Goal: Browse casually: Explore the website without a specific task or goal

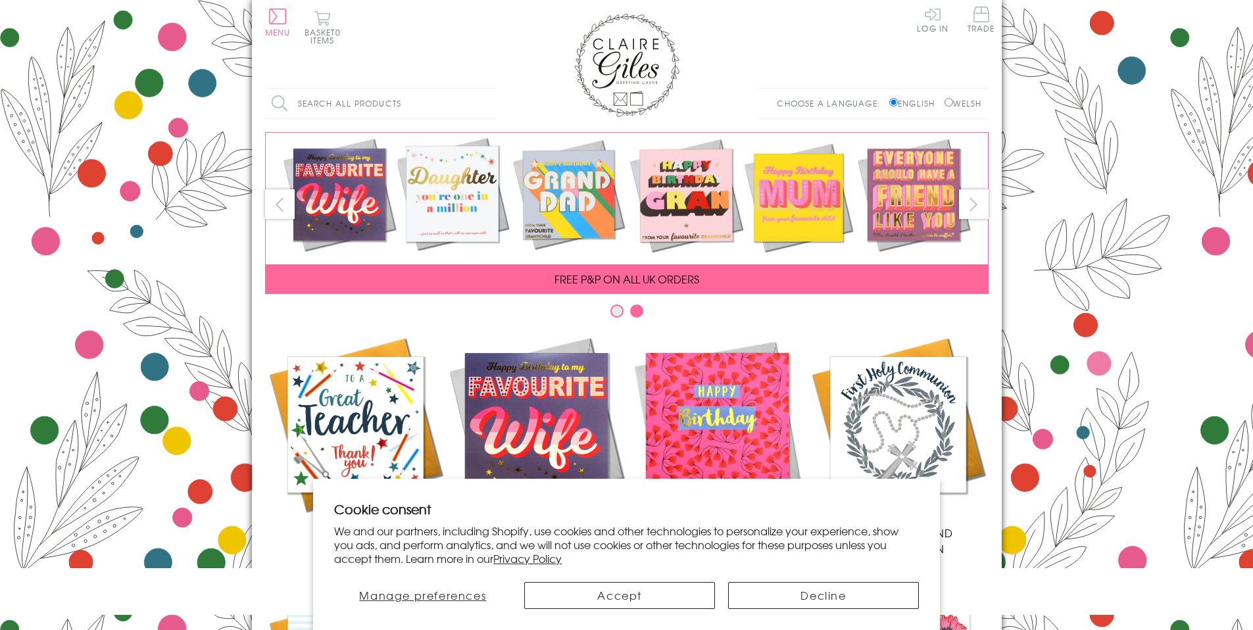
scroll to position [521, 0]
